Goal: Task Accomplishment & Management: Use online tool/utility

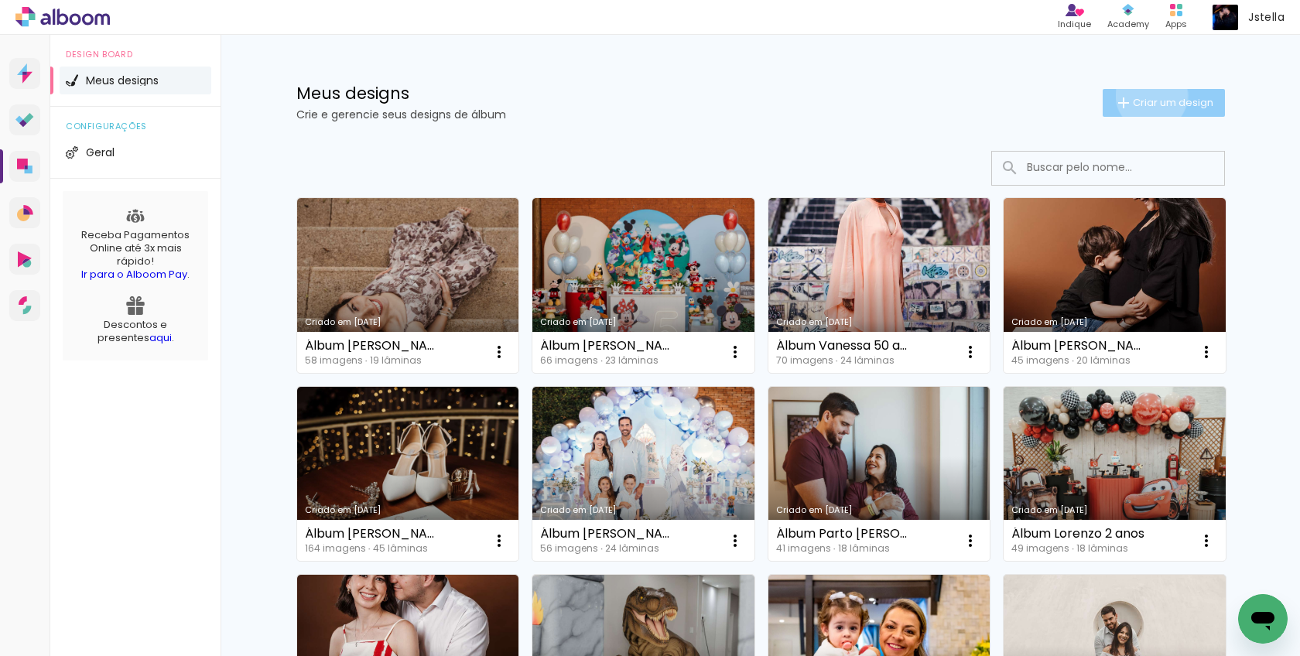
click at [1148, 97] on span "Criar um design" at bounding box center [1173, 102] width 80 height 10
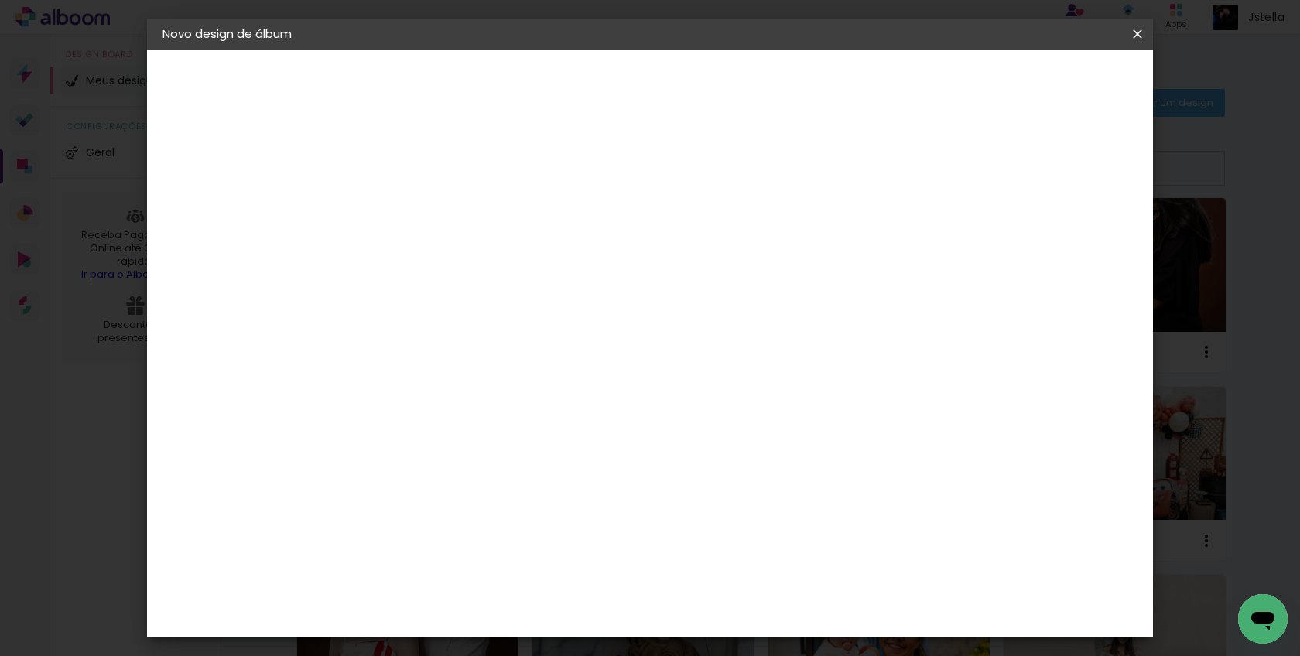
click at [415, 212] on input at bounding box center [415, 208] width 0 height 24
type input "Casamento Juliana e Robson"
type paper-input "Casamento Juliana e Robson"
click at [0, 0] on slot "Avançar" at bounding box center [0, 0] width 0 height 0
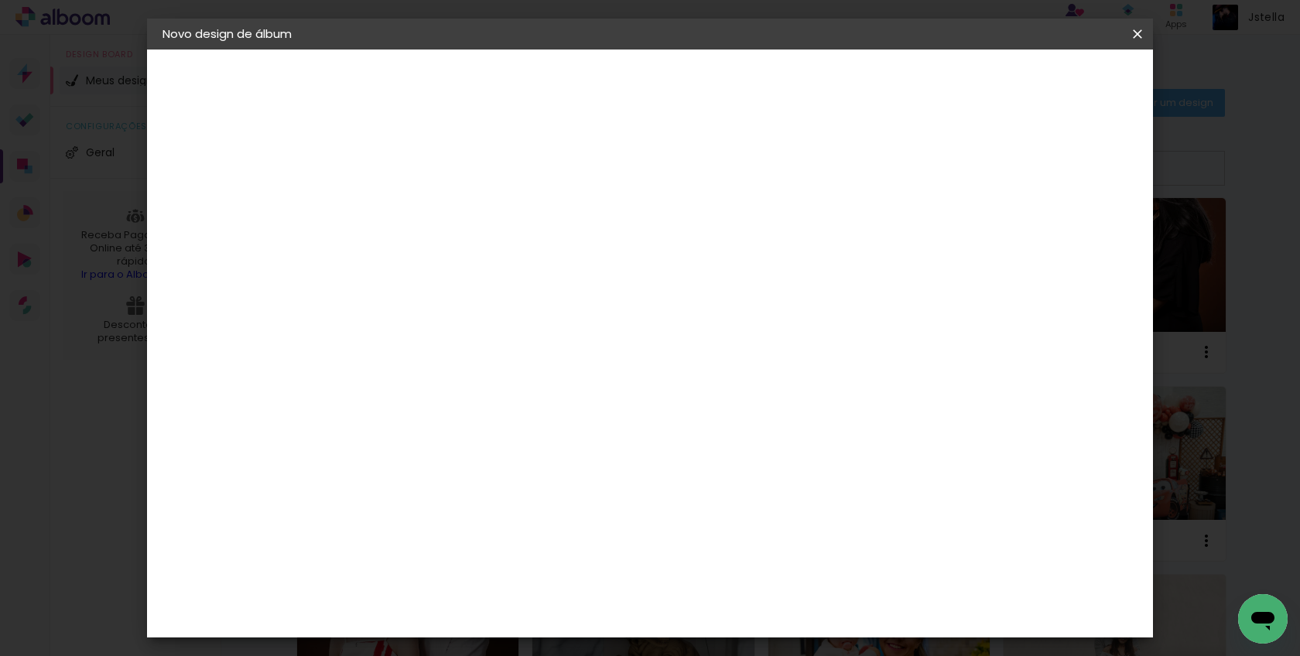
click at [460, 588] on div "Evidence" at bounding box center [432, 594] width 55 height 12
click at [0, 0] on slot "Avançar" at bounding box center [0, 0] width 0 height 0
click at [476, 258] on input "text" at bounding box center [445, 270] width 60 height 24
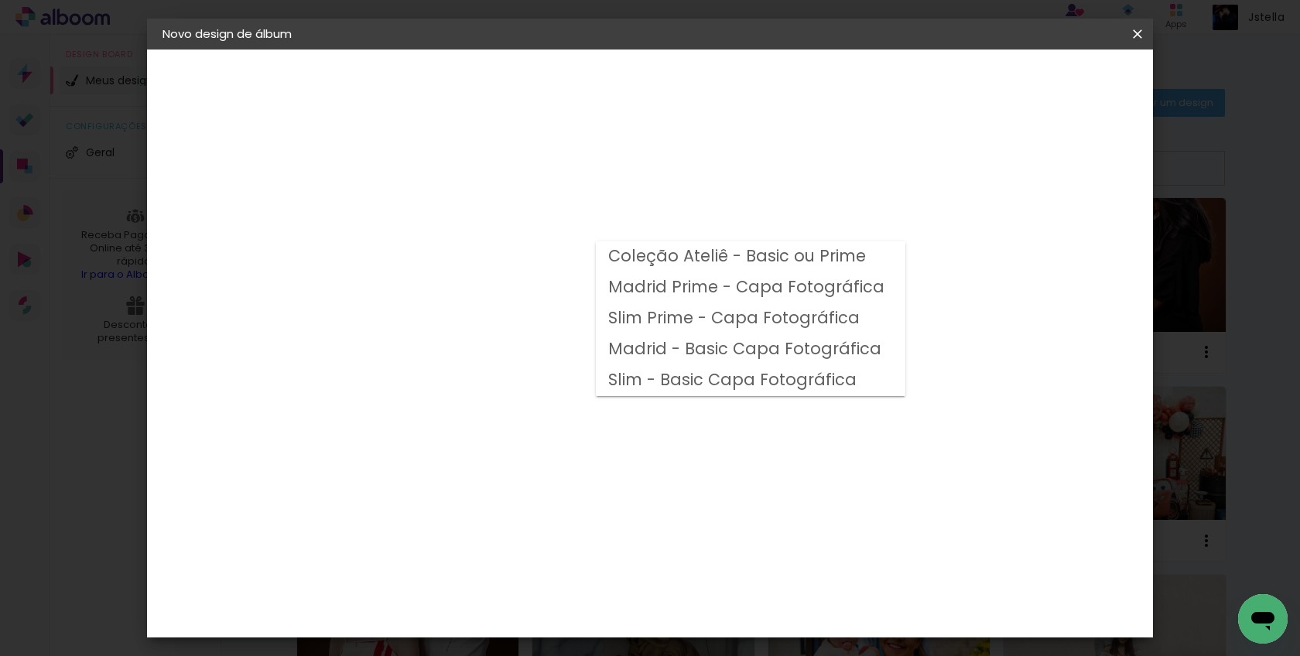
click at [0, 0] on slot "Madrid Prime - Capa Fotográfica" at bounding box center [0, 0] width 0 height 0
type input "Madrid Prime - Capa Fotográfica"
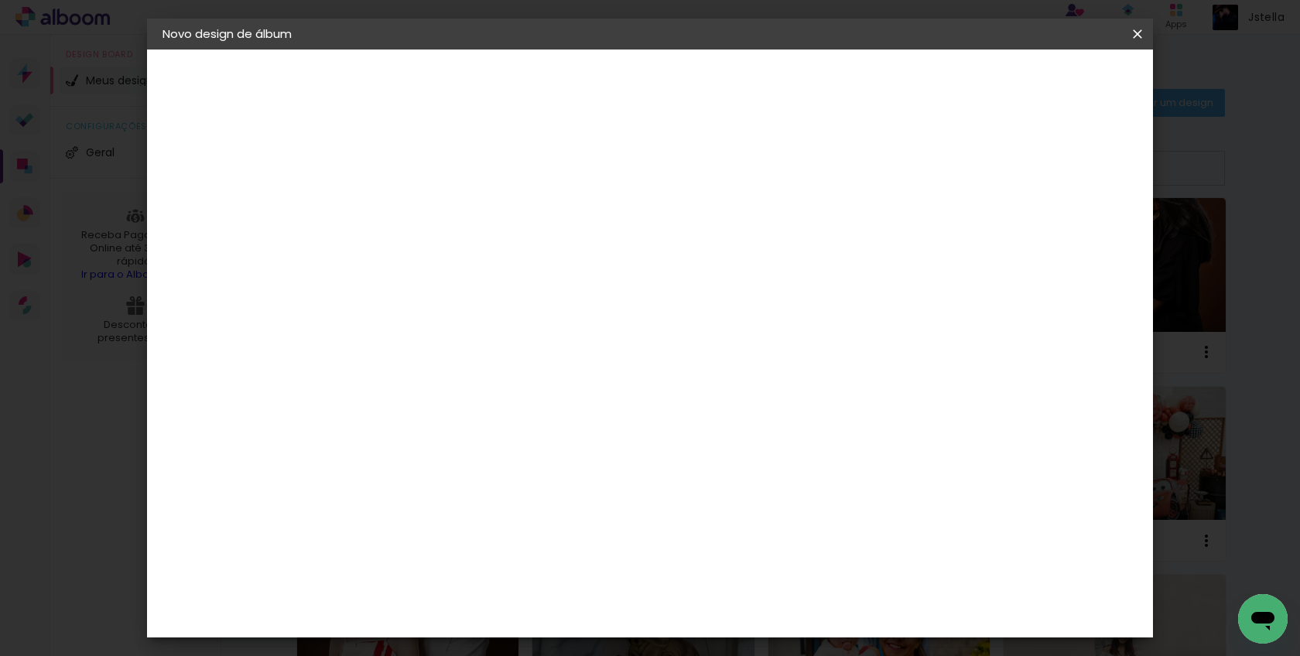
scroll to position [346, 0]
click at [520, 526] on span "20 × 20" at bounding box center [484, 546] width 72 height 41
click at [0, 0] on slot "Avançar" at bounding box center [0, 0] width 0 height 0
click at [1052, 80] on span "Iniciar design" at bounding box center [1017, 82] width 70 height 11
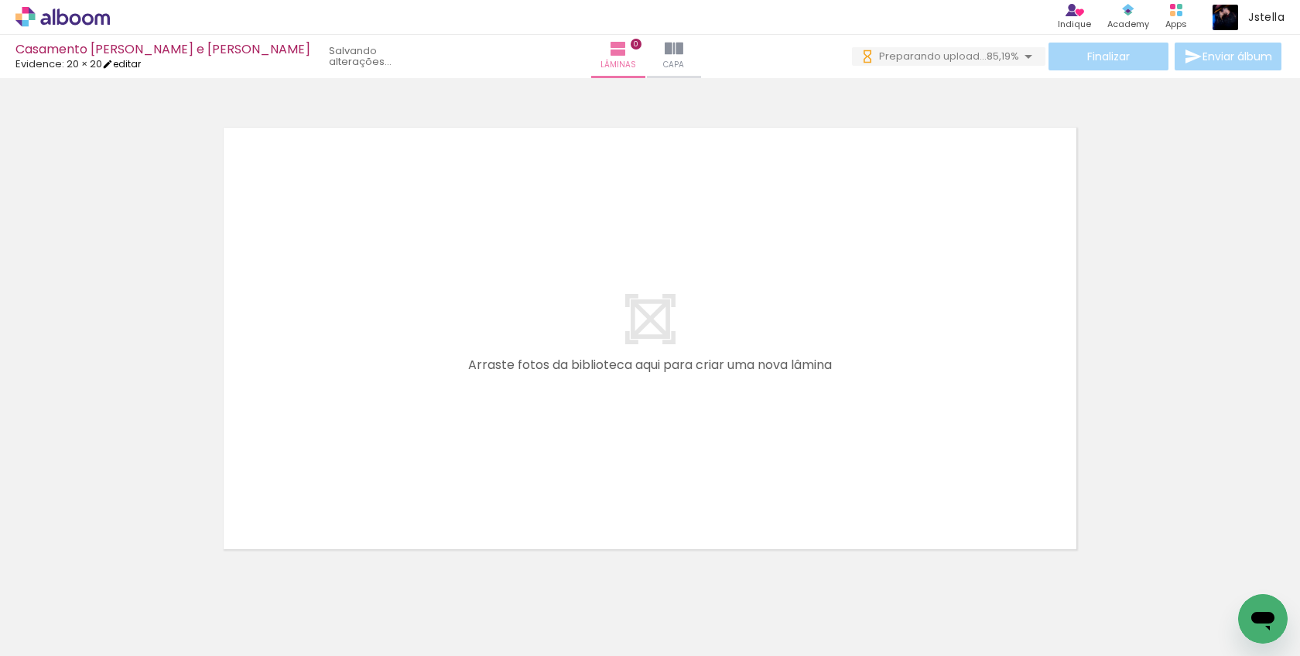
click at [113, 63] on iron-icon at bounding box center [107, 64] width 11 height 11
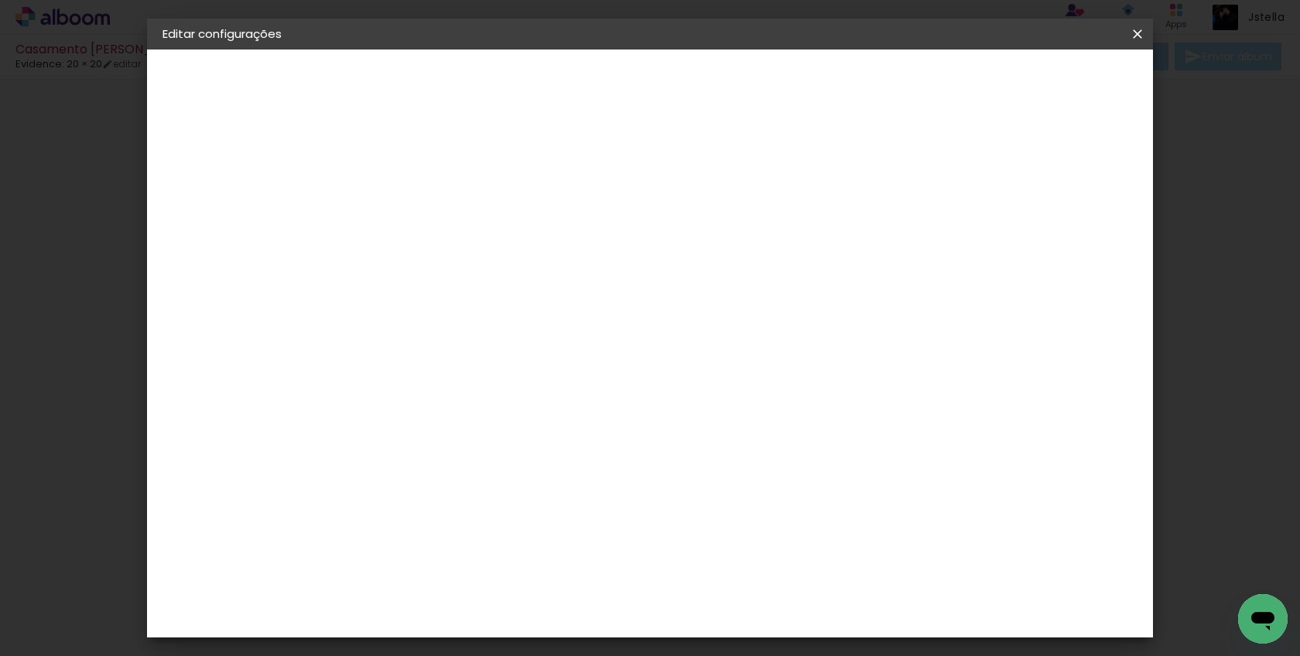
click at [222, 190] on div "Evidence" at bounding box center [219, 191] width 49 height 11
click at [460, 607] on div "Evidence" at bounding box center [432, 613] width 55 height 12
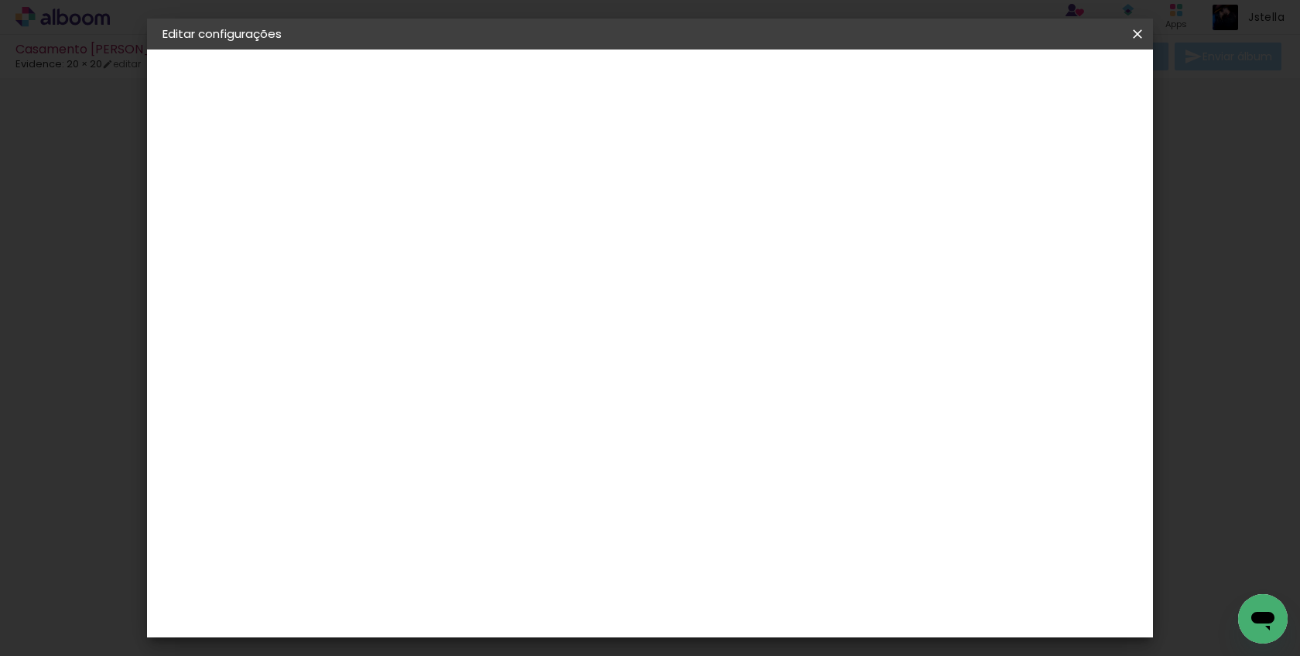
scroll to position [0, 0]
click at [0, 0] on slot "Avançar" at bounding box center [0, 0] width 0 height 0
click at [476, 258] on input "text" at bounding box center [445, 270] width 60 height 24
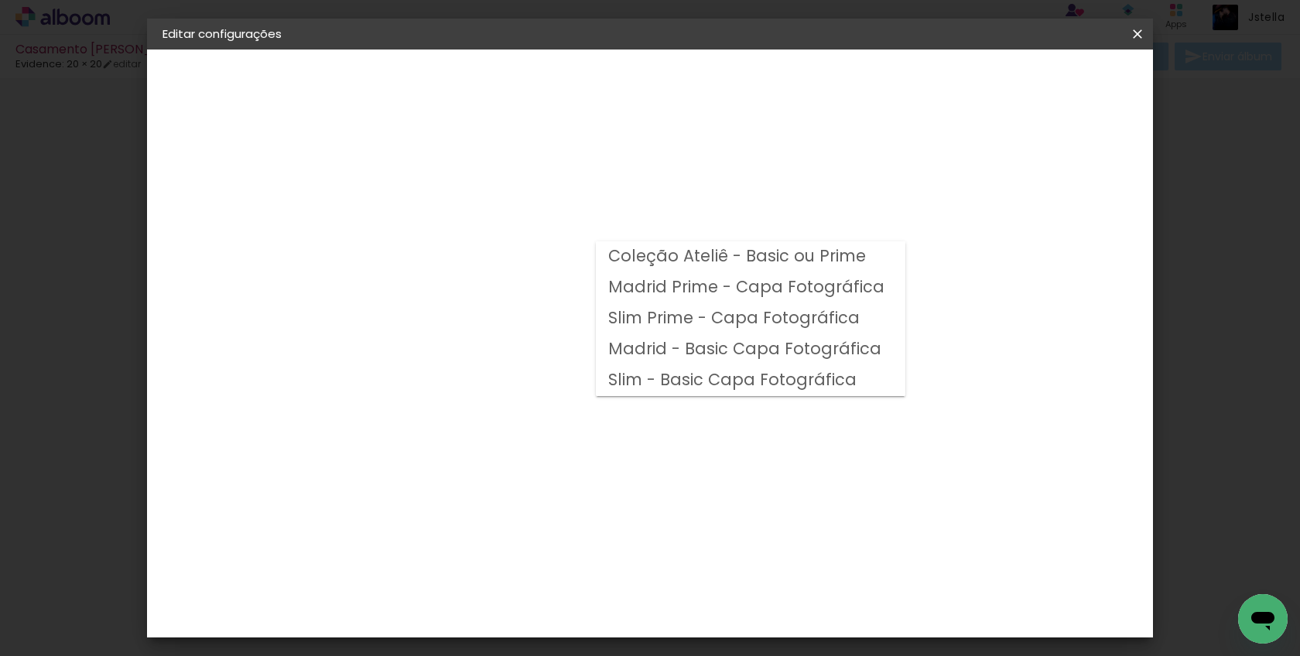
click at [0, 0] on slot "Madrid - Basic Capa Fotográfica" at bounding box center [0, 0] width 0 height 0
type input "Madrid - Basic Capa Fotográfica"
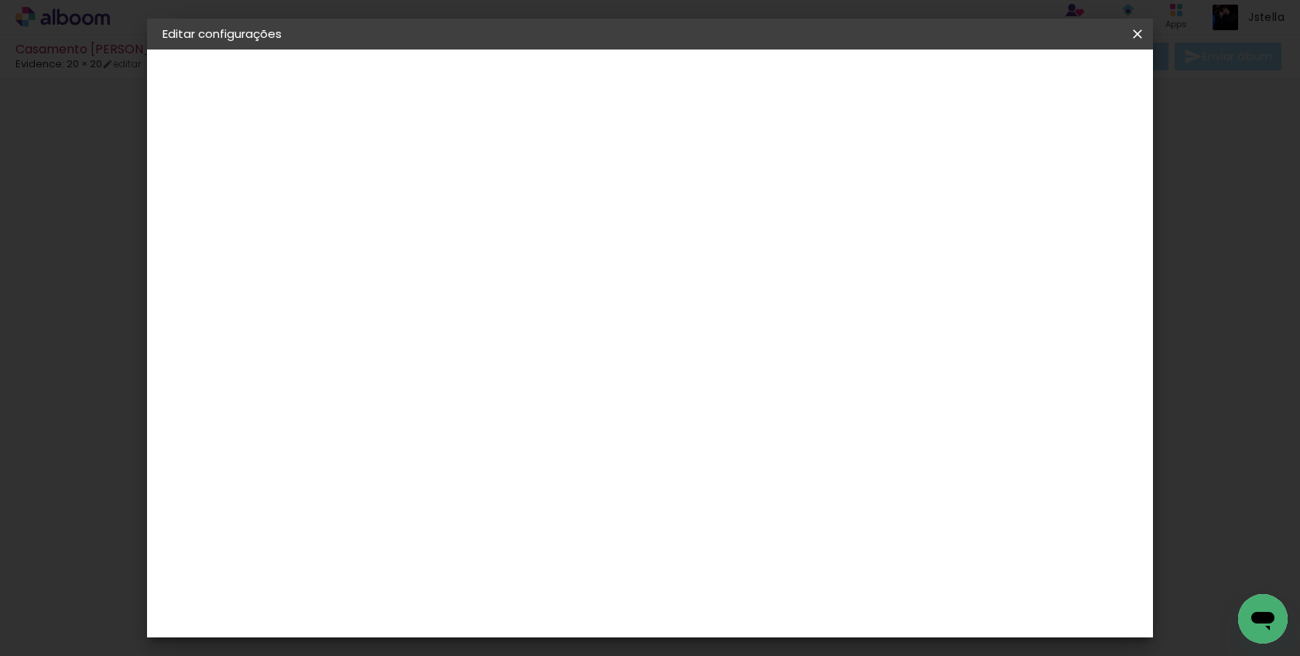
scroll to position [390, 0]
click at [520, 491] on span "25 × 25" at bounding box center [484, 511] width 72 height 41
click at [0, 0] on slot "Avançar" at bounding box center [0, 0] width 0 height 0
click at [1052, 82] on span "Salvar configurações" at bounding box center [995, 82] width 114 height 11
